Goal: Task Accomplishment & Management: Manage account settings

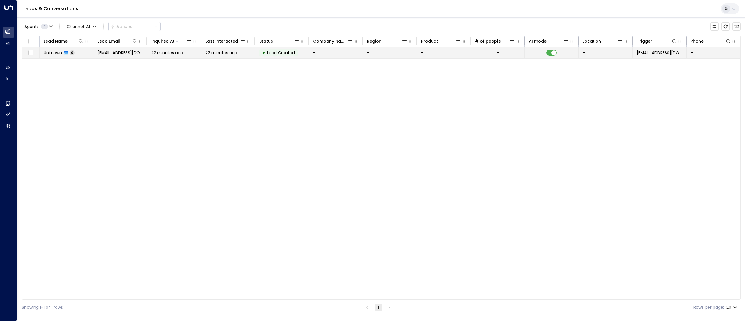
click at [71, 52] on span "0" at bounding box center [72, 52] width 5 height 5
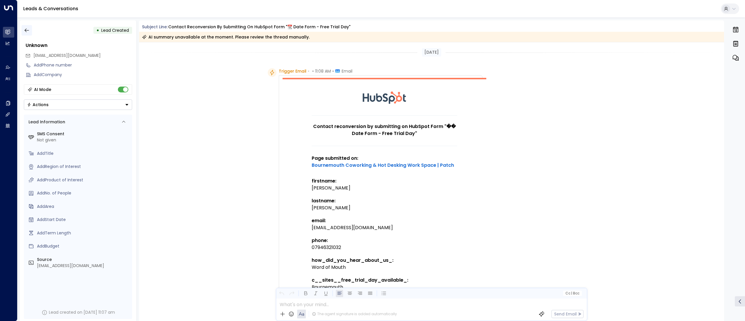
click at [28, 31] on icon "button" at bounding box center [27, 30] width 6 height 6
